Goal: Task Accomplishment & Management: Complete application form

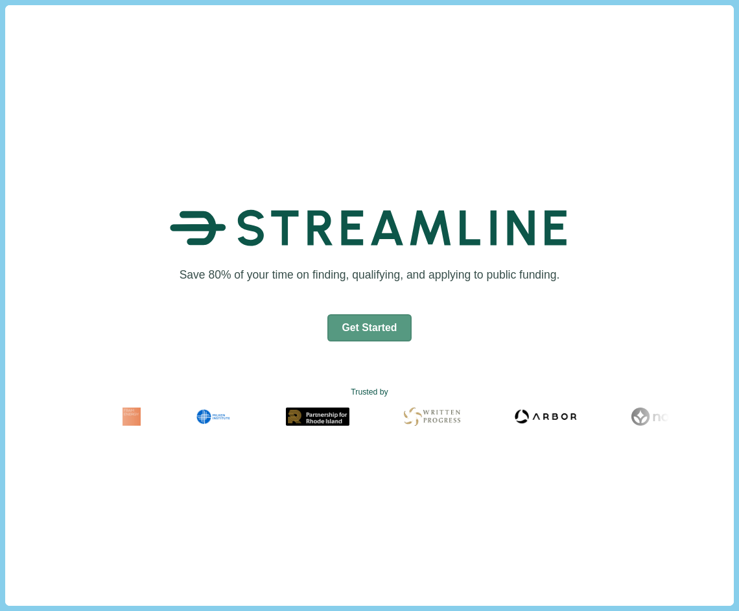
click at [350, 329] on button "Get Started" at bounding box center [369, 328] width 85 height 27
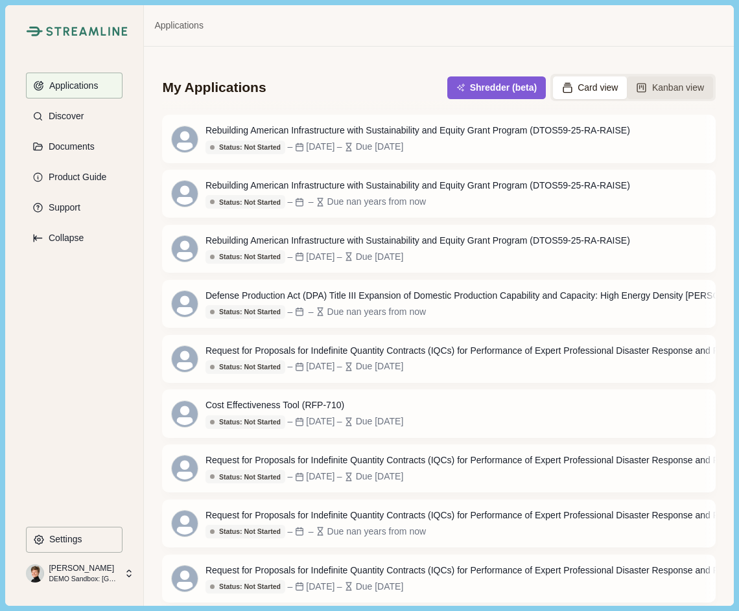
click at [552, 92] on button "Kanban view" at bounding box center [670, 88] width 86 height 23
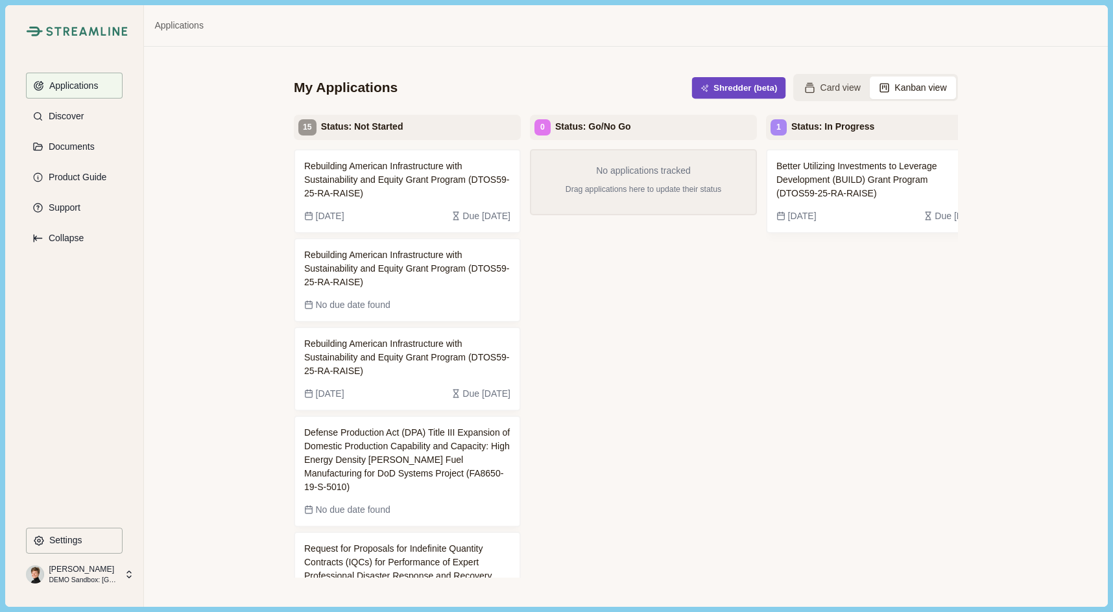
click at [552, 88] on button "Shredder (beta)" at bounding box center [739, 87] width 94 height 21
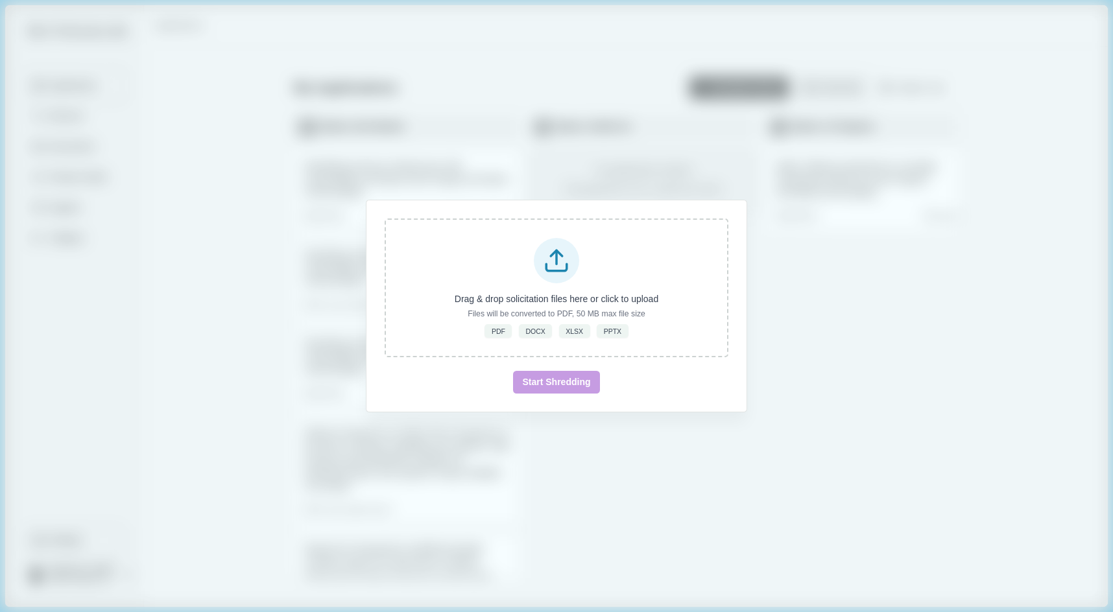
click at [552, 319] on div "Drag & drop solicitation files here or click to upload Files will be converted …" at bounding box center [556, 306] width 1113 height 612
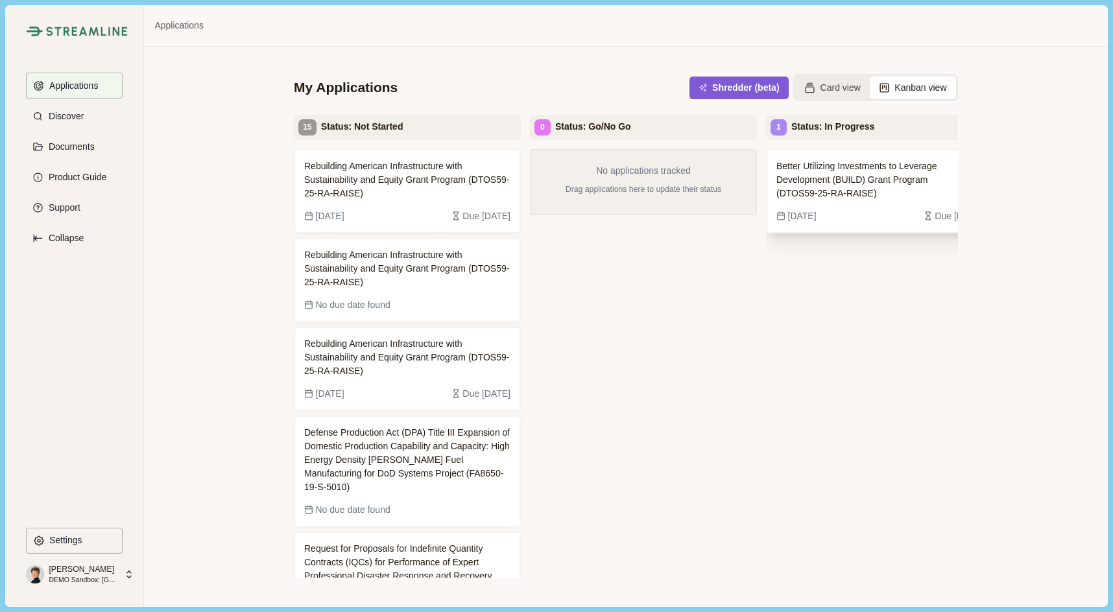
click at [552, 189] on span "Better Utilizing Investments to Leverage Development (BUILD) Grant Program (DTO…" at bounding box center [869, 180] width 186 height 41
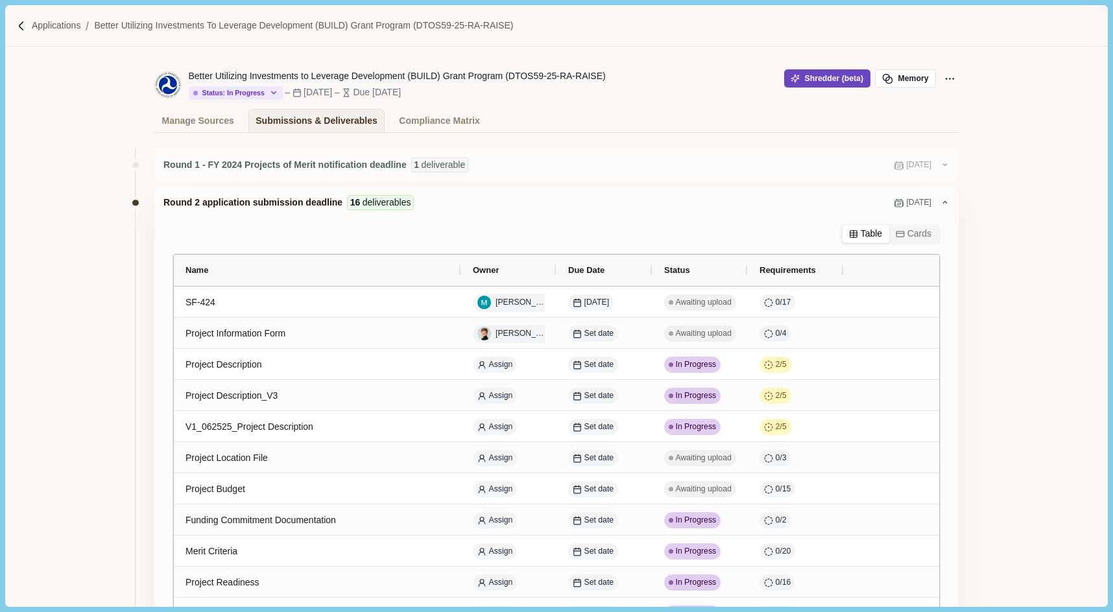
click at [552, 83] on button "Shredder (beta)" at bounding box center [827, 78] width 86 height 18
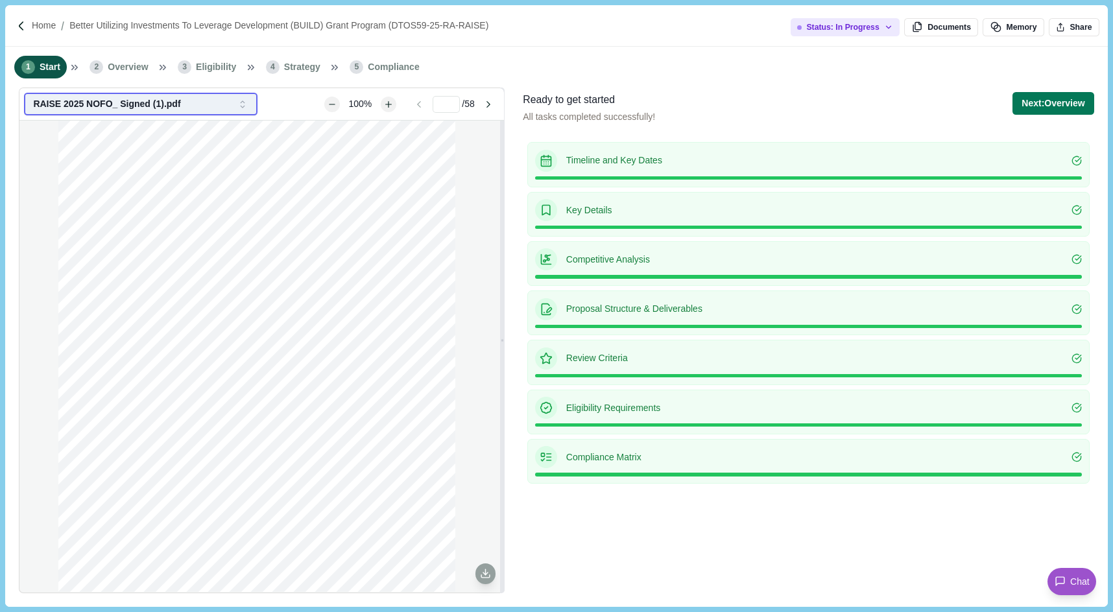
click at [166, 114] on button "RAISE 2025 NOFO_ Signed (1).pdf" at bounding box center [140, 104] width 233 height 23
click at [546, 106] on div "Ready to get started" at bounding box center [589, 100] width 132 height 16
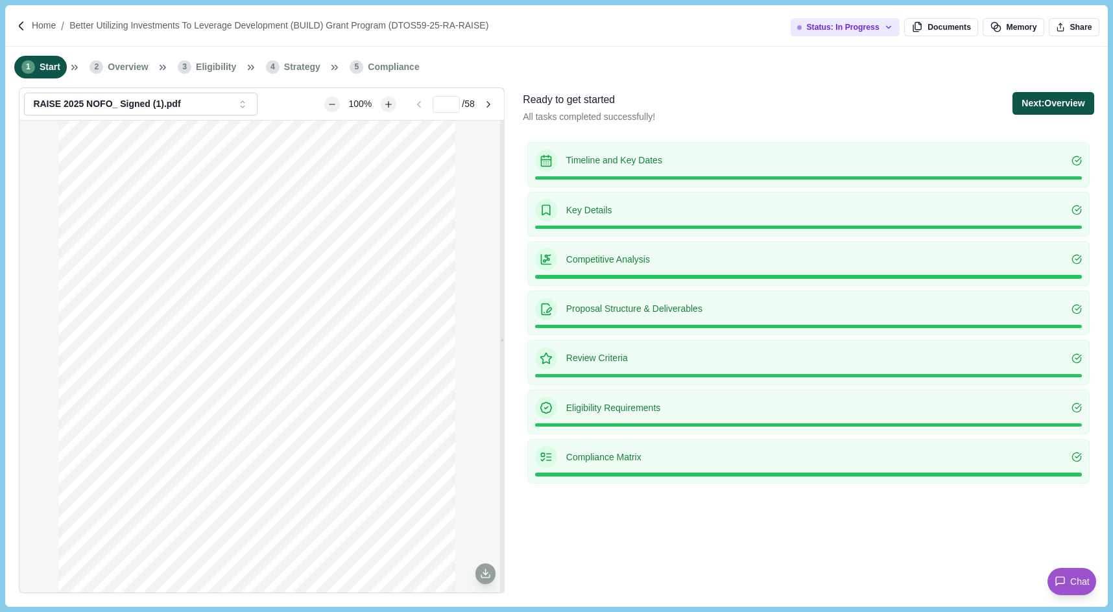
click at [1043, 94] on button "Next: Overview" at bounding box center [1052, 103] width 81 height 23
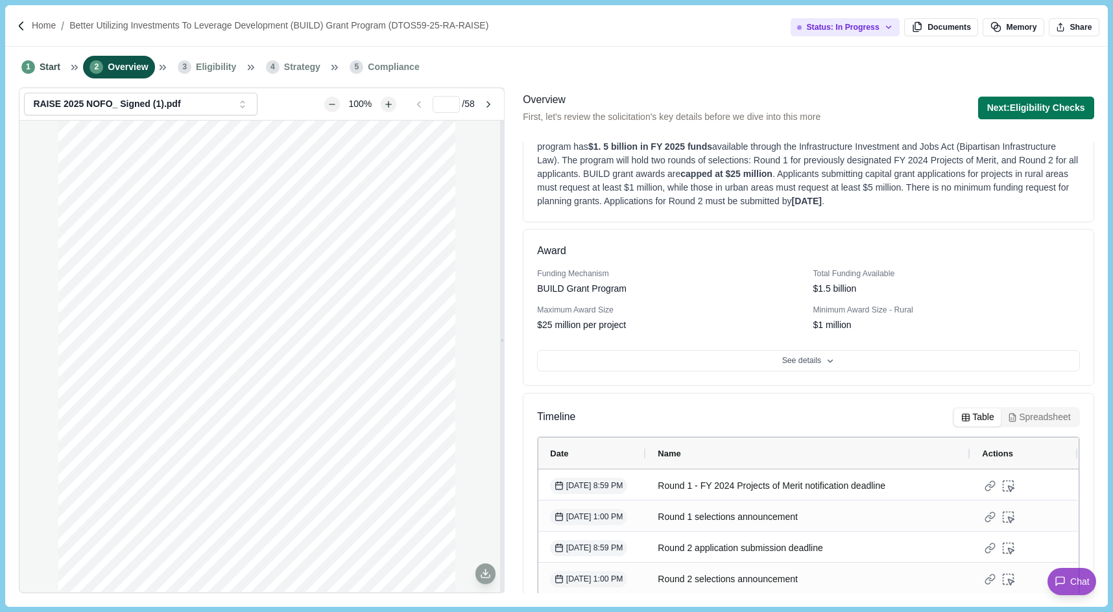
scroll to position [56, 0]
click at [613, 363] on button "See details" at bounding box center [808, 360] width 542 height 22
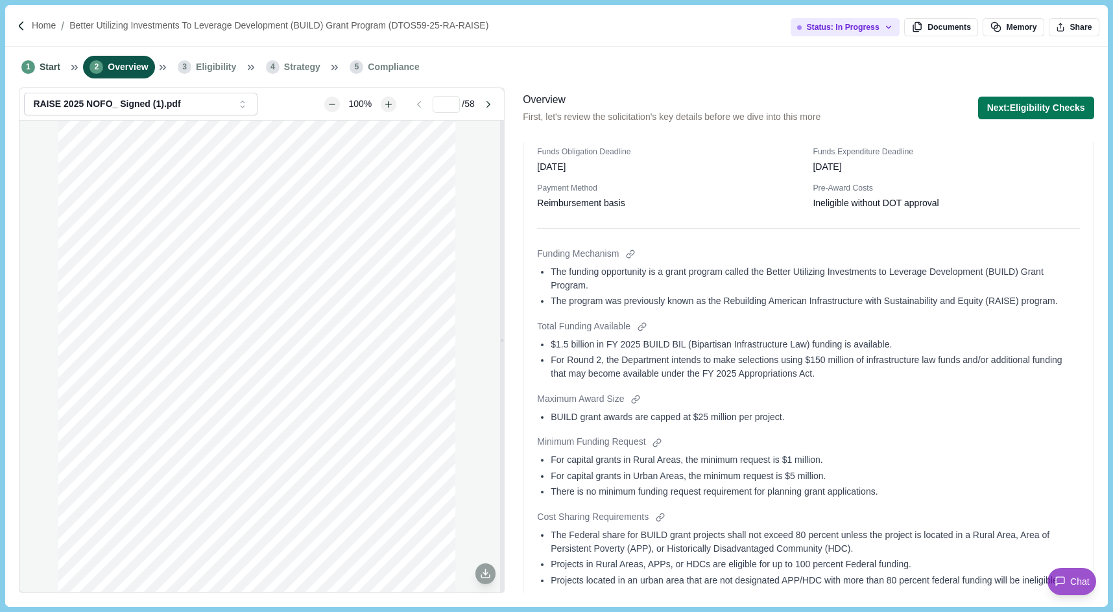
scroll to position [324, 0]
click at [634, 250] on div at bounding box center [630, 252] width 14 height 14
click at [641, 294] on button "Page 1" at bounding box center [647, 295] width 27 height 16
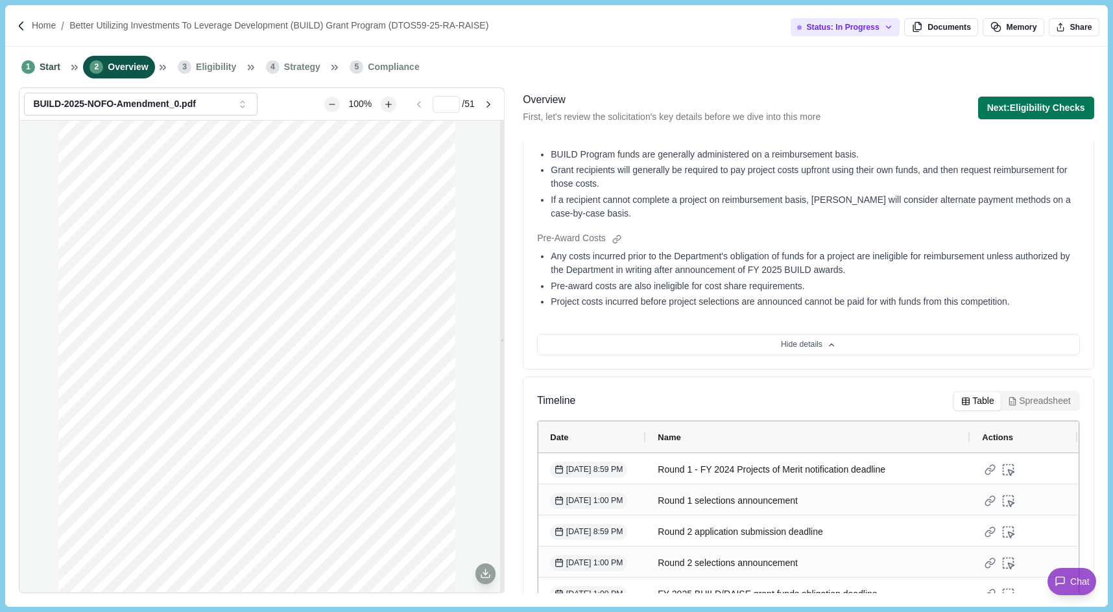
scroll to position [1320, 0]
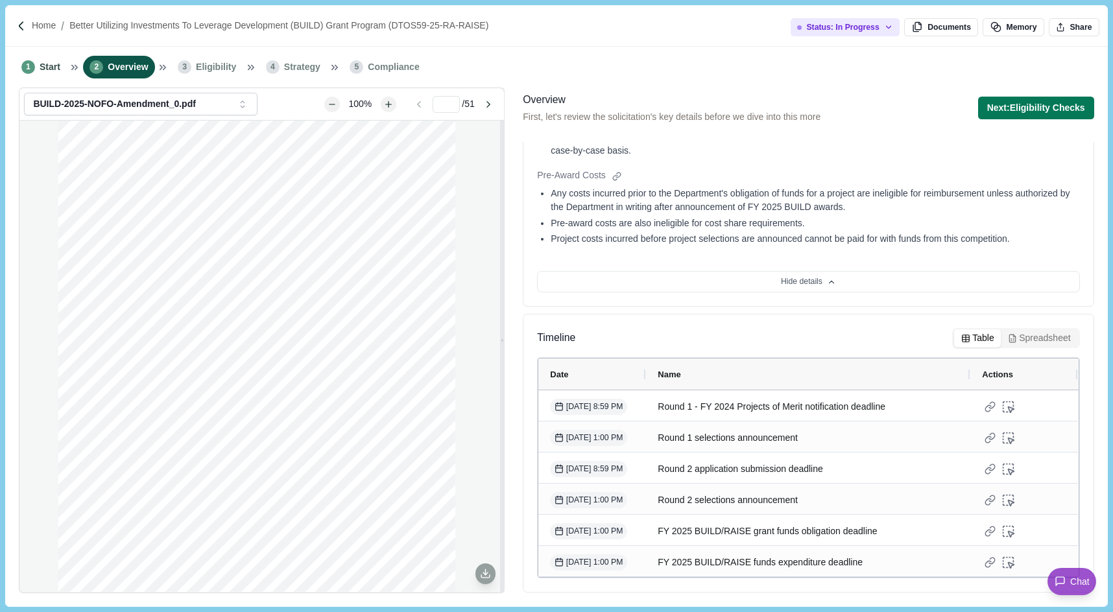
click at [766, 193] on div "Any costs incurred prior to the Department's obligation of funds for a project …" at bounding box center [815, 200] width 528 height 27
click at [1012, 113] on button "Next: Eligibility Checks" at bounding box center [1036, 108] width 116 height 23
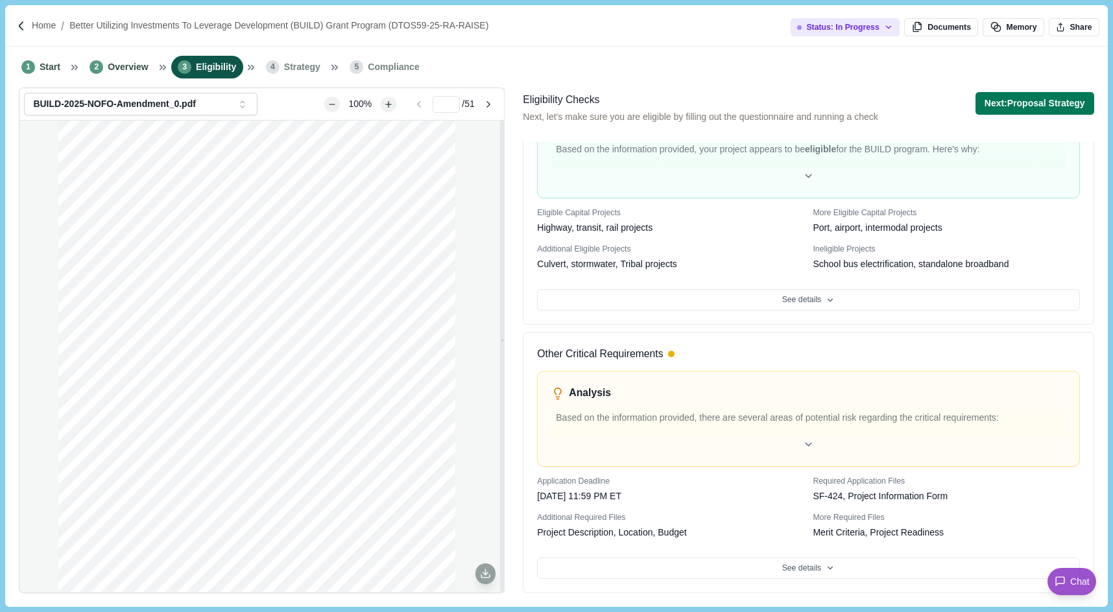
scroll to position [484, 0]
click at [674, 452] on div "Analysis Based on the information provided, there are several areas of potentia…" at bounding box center [808, 418] width 542 height 95
click at [674, 437] on div at bounding box center [808, 444] width 514 height 16
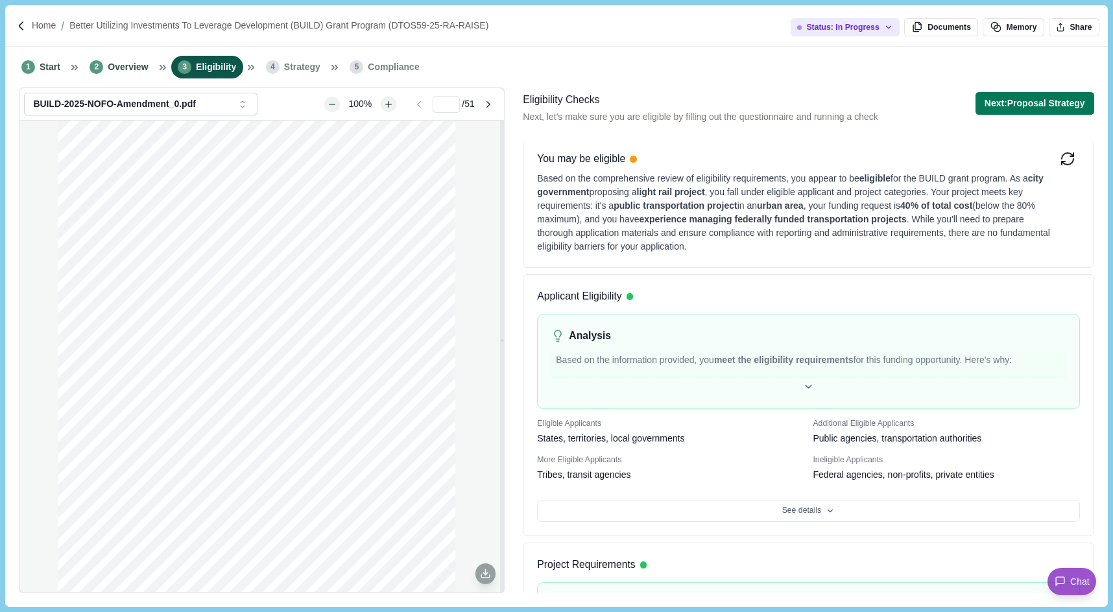
scroll to position [0, 0]
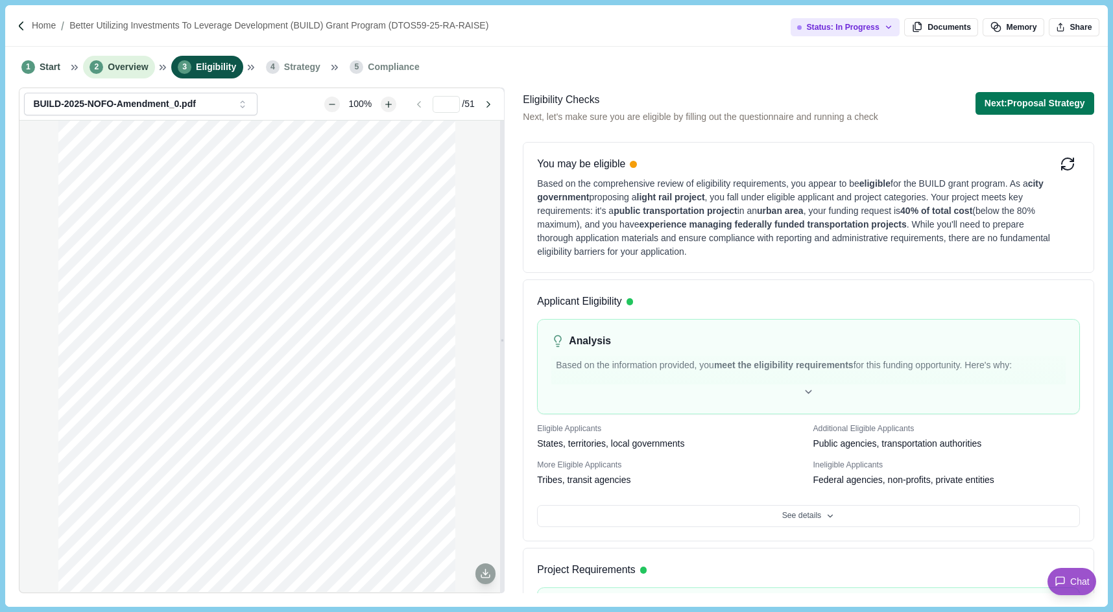
click at [128, 72] on span "Overview" at bounding box center [128, 67] width 40 height 14
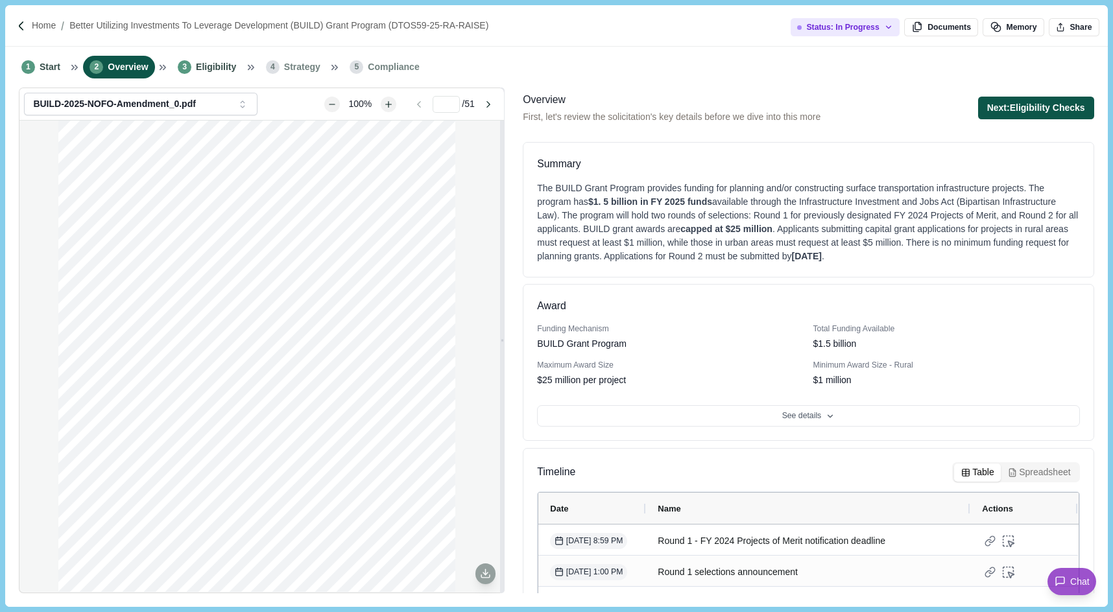
click at [1008, 113] on button "Next: Eligibility Checks" at bounding box center [1036, 108] width 116 height 23
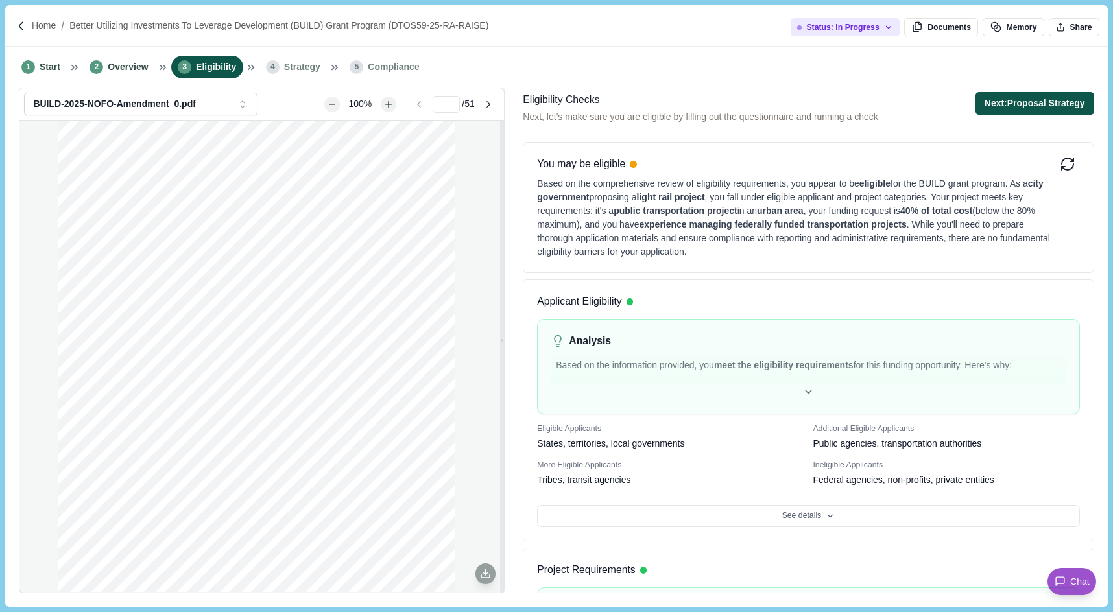
click at [994, 100] on button "Next: Proposal Strategy" at bounding box center [1034, 103] width 119 height 23
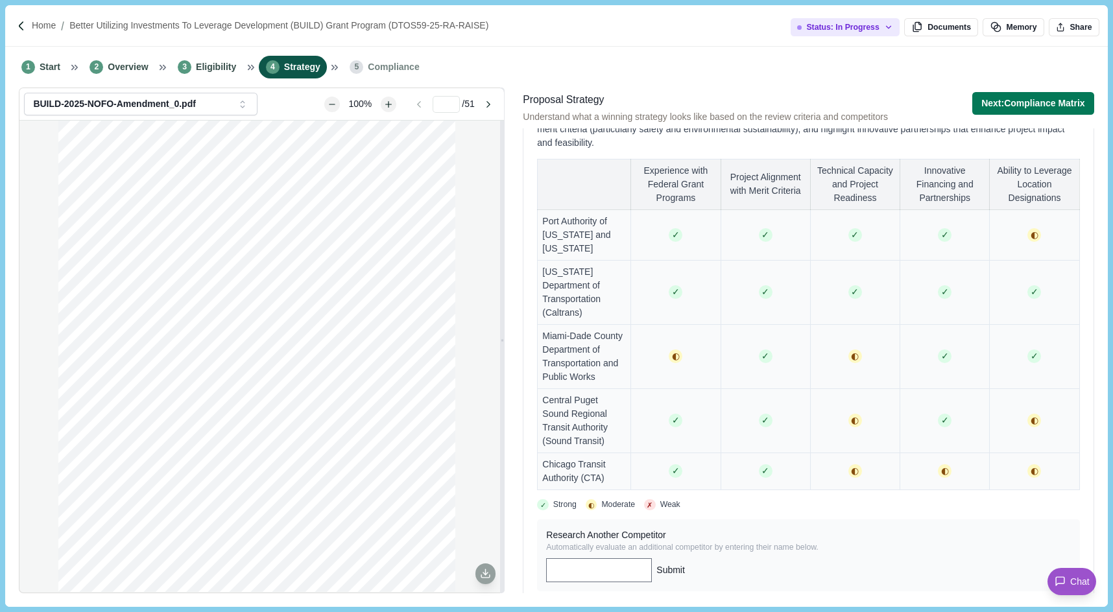
scroll to position [906, 0]
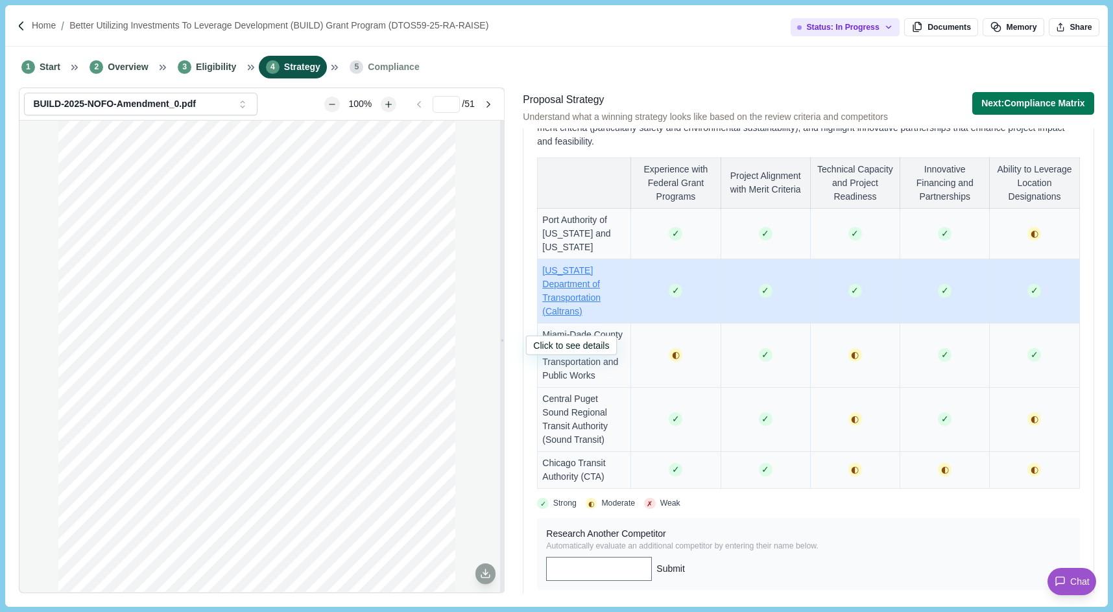
click at [549, 306] on span "[US_STATE] Department of Transportation (Caltrans)" at bounding box center [571, 290] width 58 height 51
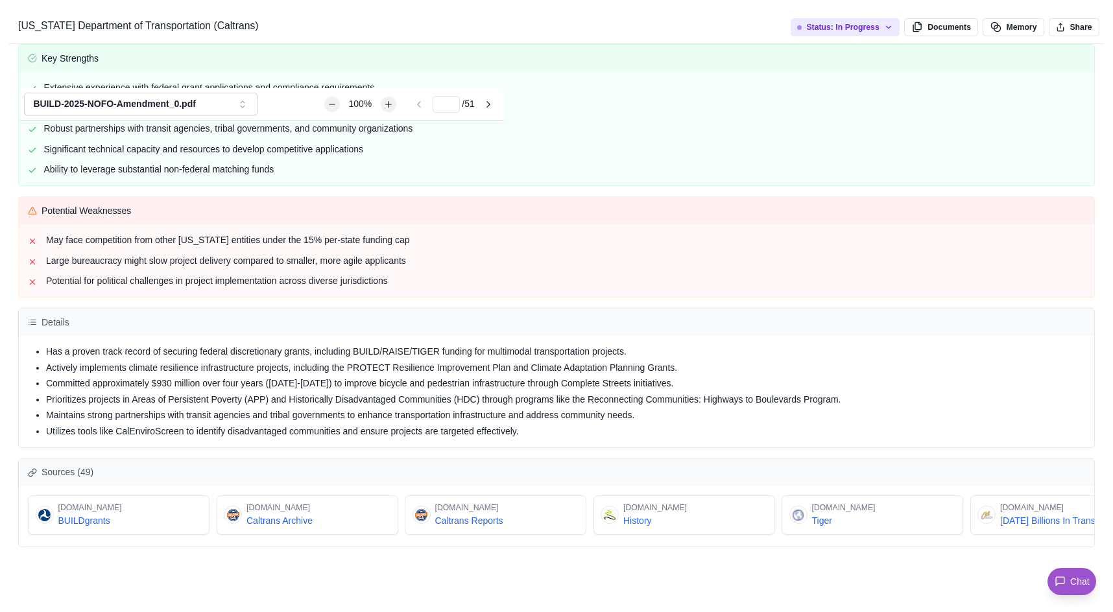
scroll to position [293, 0]
click at [641, 611] on div "[US_STATE] Department of Transportation (Caltrans) Overview While there's no ex…" at bounding box center [556, 612] width 1113 height 0
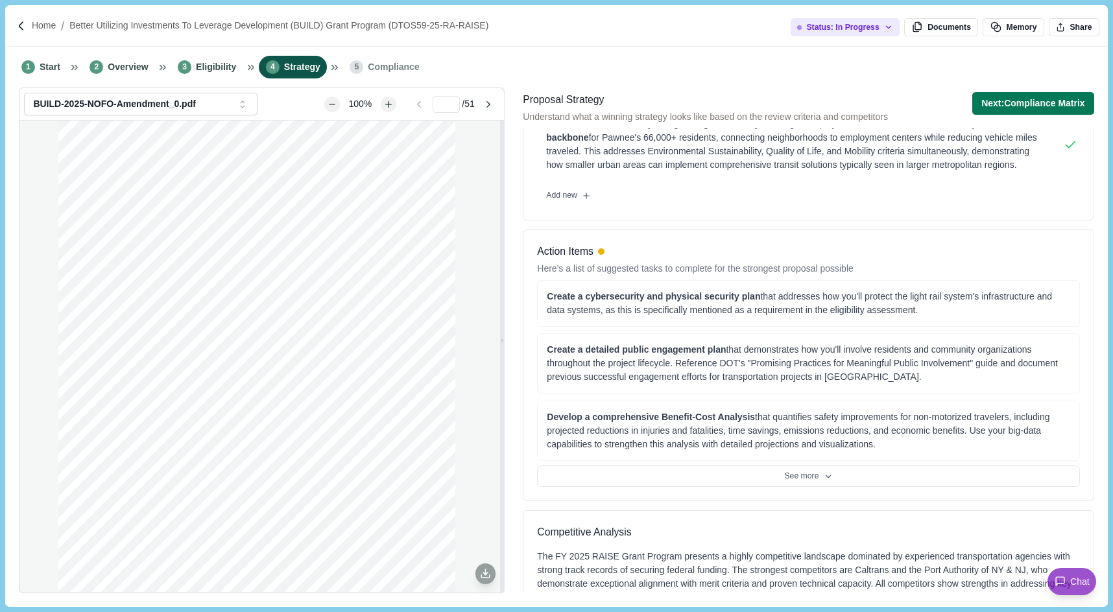
scroll to position [312, 0]
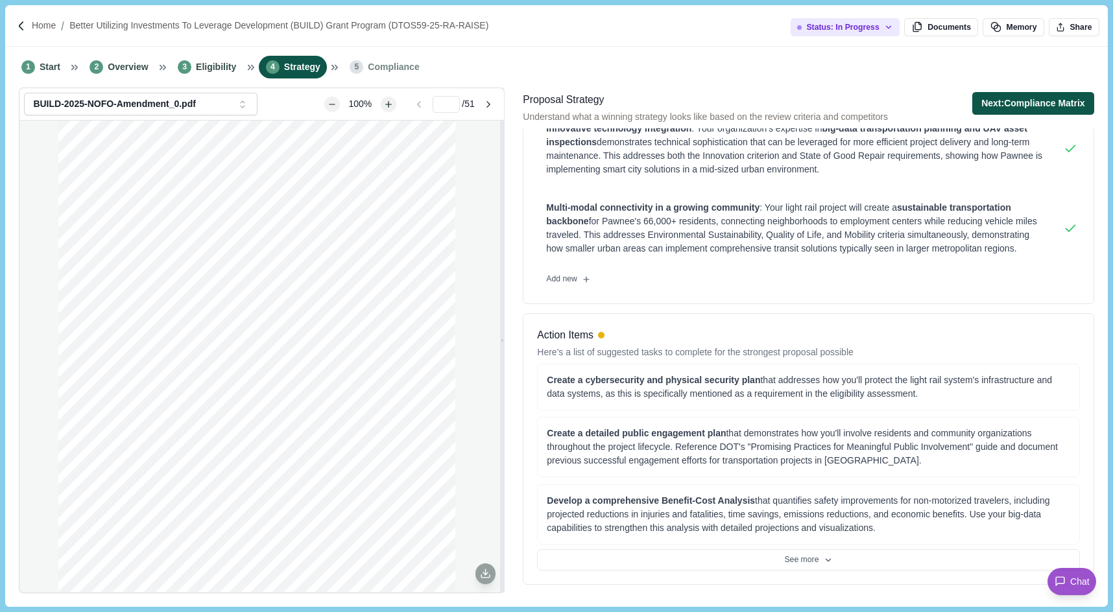
click at [1004, 102] on button "Next: Compliance Matrix" at bounding box center [1033, 103] width 122 height 23
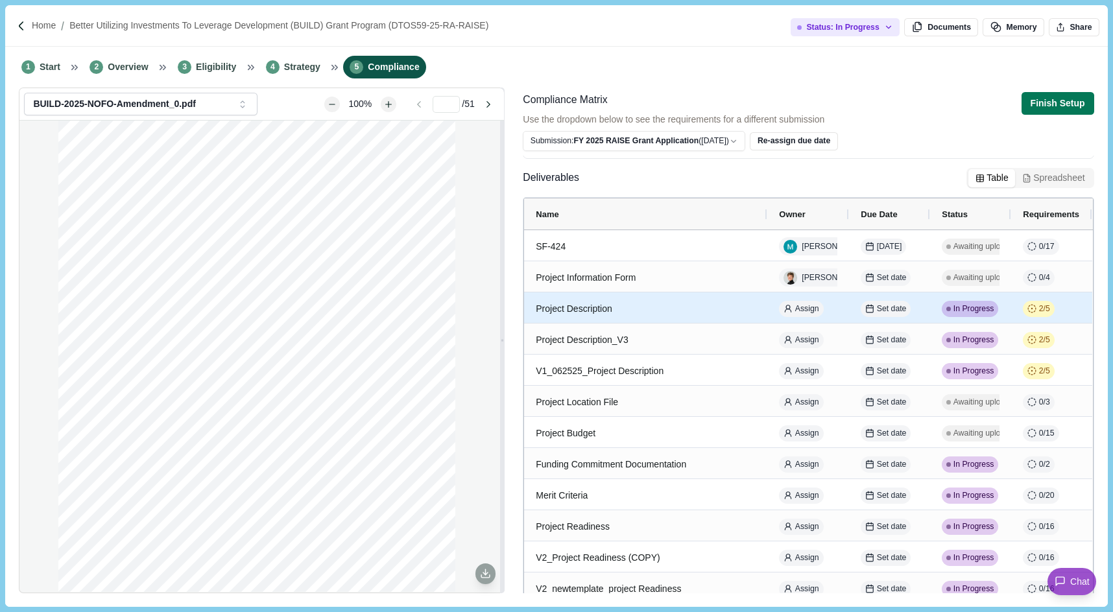
scroll to position [117, 0]
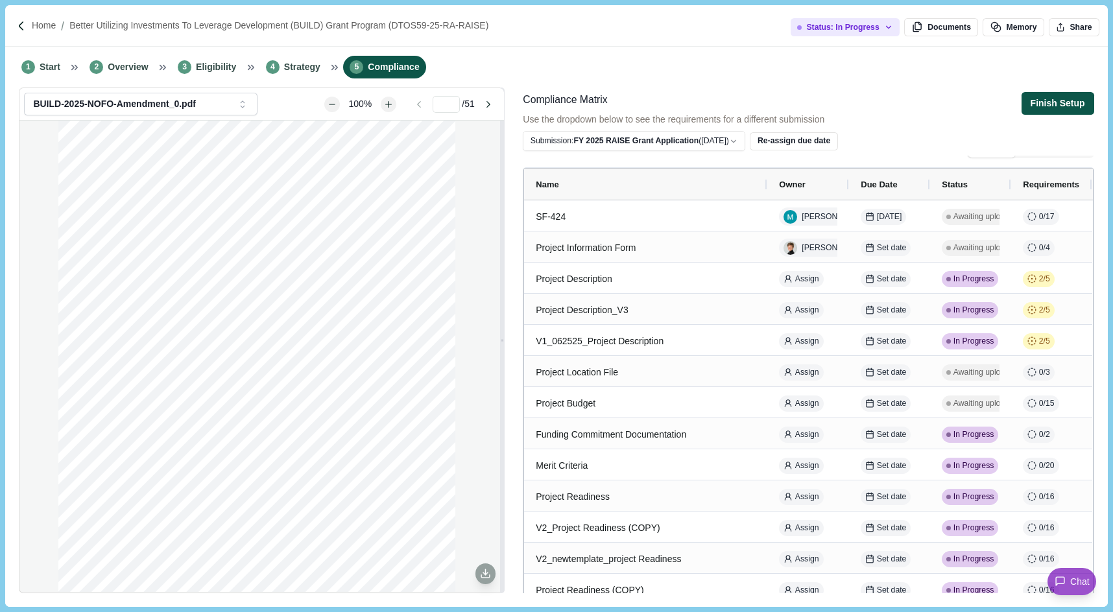
click at [1047, 110] on button "Finish Setup" at bounding box center [1057, 103] width 73 height 23
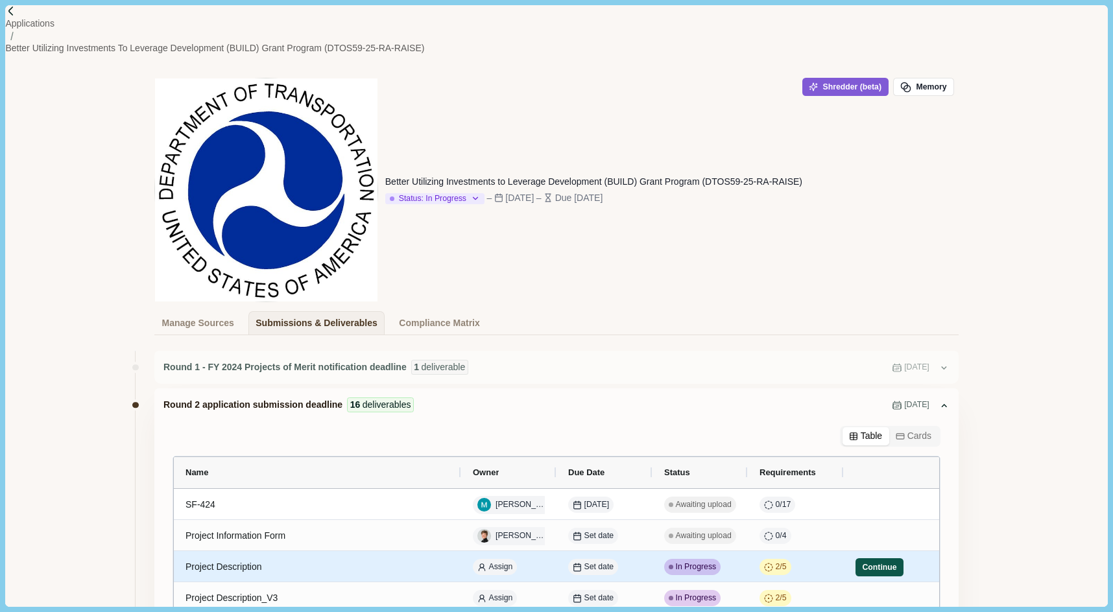
click at [886, 558] on button "Continue" at bounding box center [879, 567] width 48 height 18
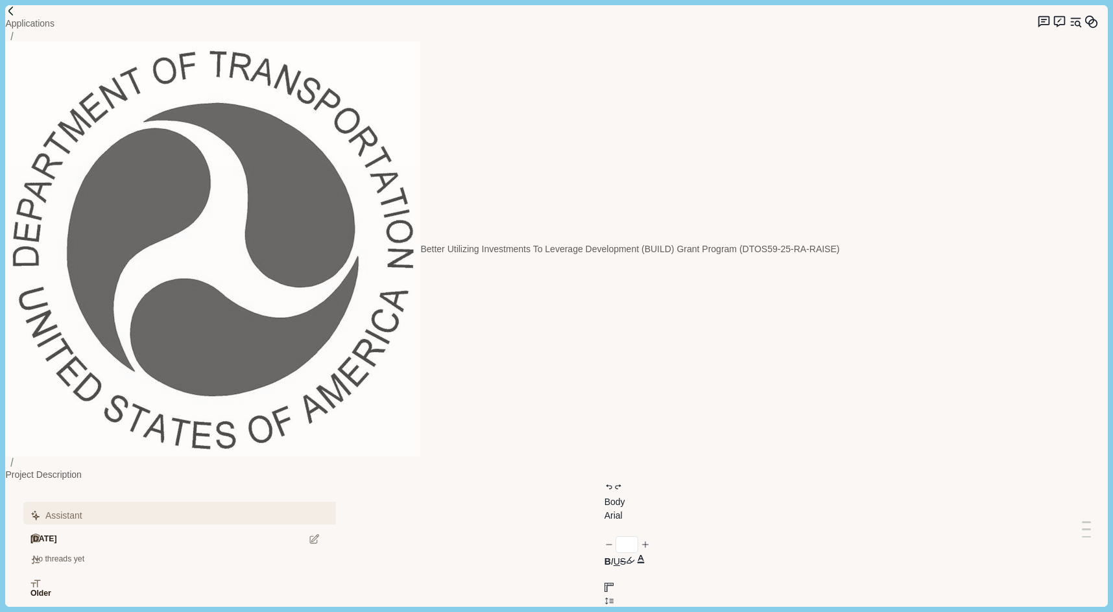
type input "**"
click at [40, 534] on icon "button" at bounding box center [36, 538] width 8 height 8
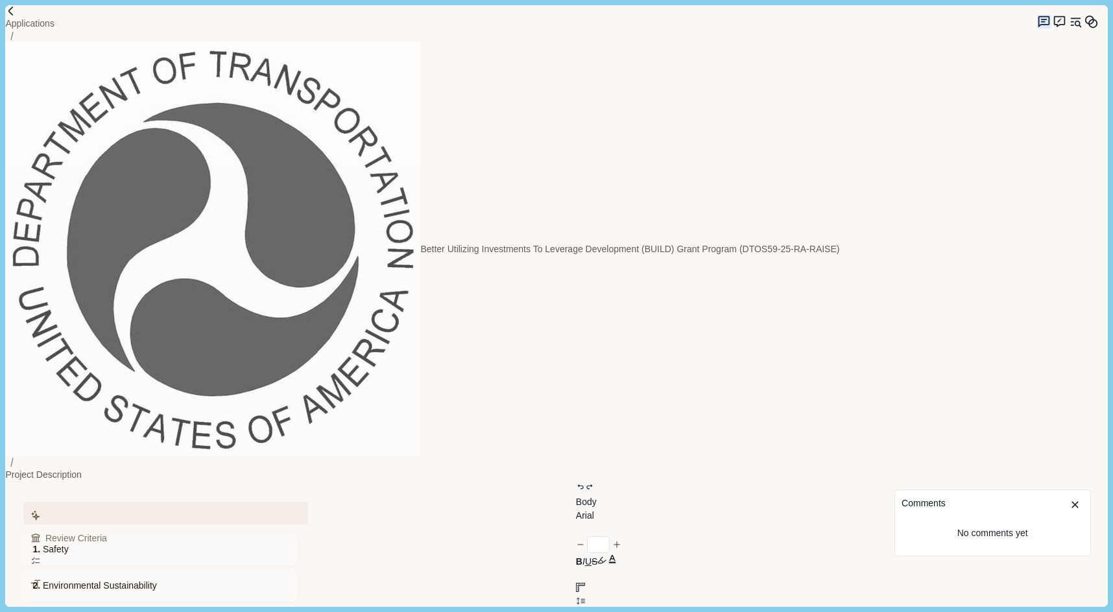
scroll to position [1034, 0]
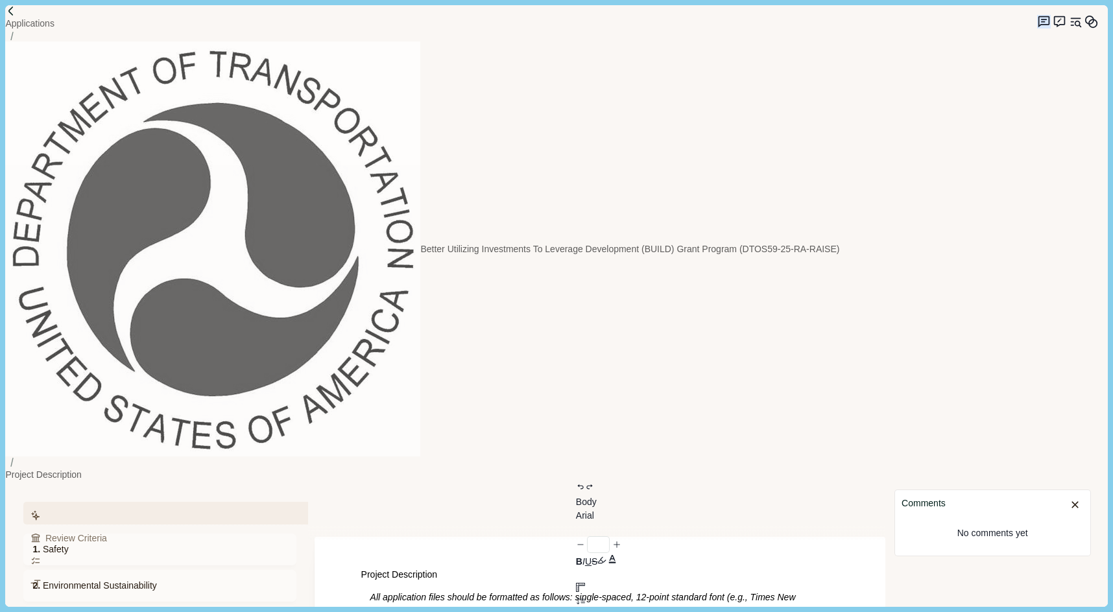
scroll to position [112, 0]
click at [1015, 482] on div "Comments No comments yet" at bounding box center [996, 544] width 204 height 125
